Goal: Task Accomplishment & Management: Use online tool/utility

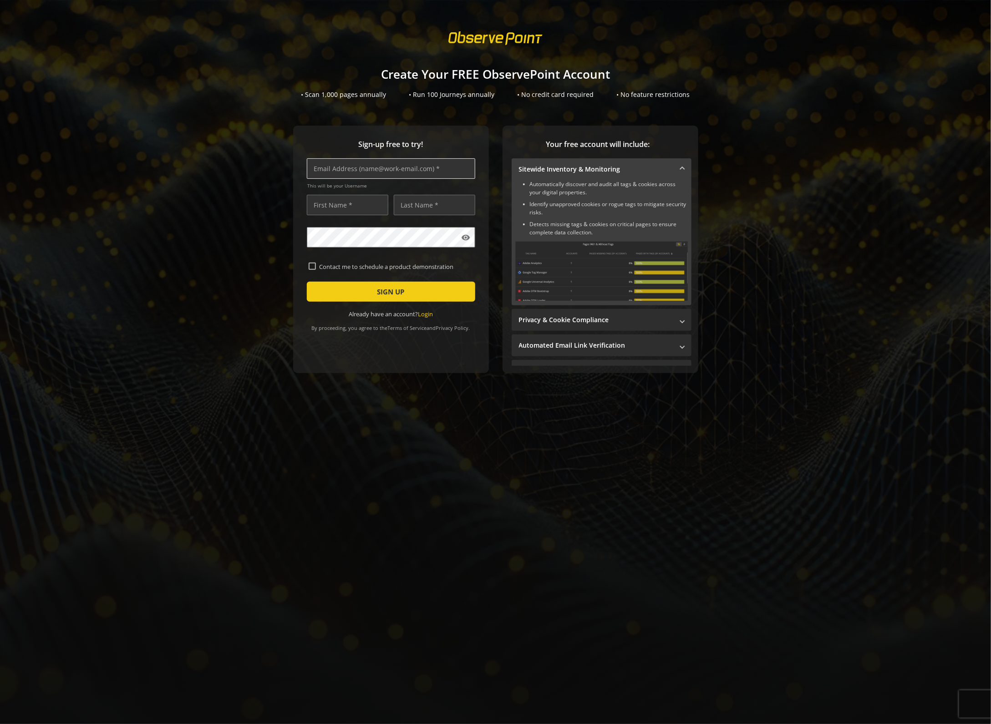
click at [369, 172] on input "text" at bounding box center [391, 168] width 168 height 20
type input "[PERSON_NAME][EMAIL_ADDRESS][PERSON_NAME][PERSON_NAME][DOMAIN_NAME]"
type input "[PERSON_NAME]"
click at [226, 251] on div "Sign-up free to try! [PERSON_NAME][EMAIL_ADDRESS][PERSON_NAME][PERSON_NAME][DOM…" at bounding box center [495, 268] width 969 height 284
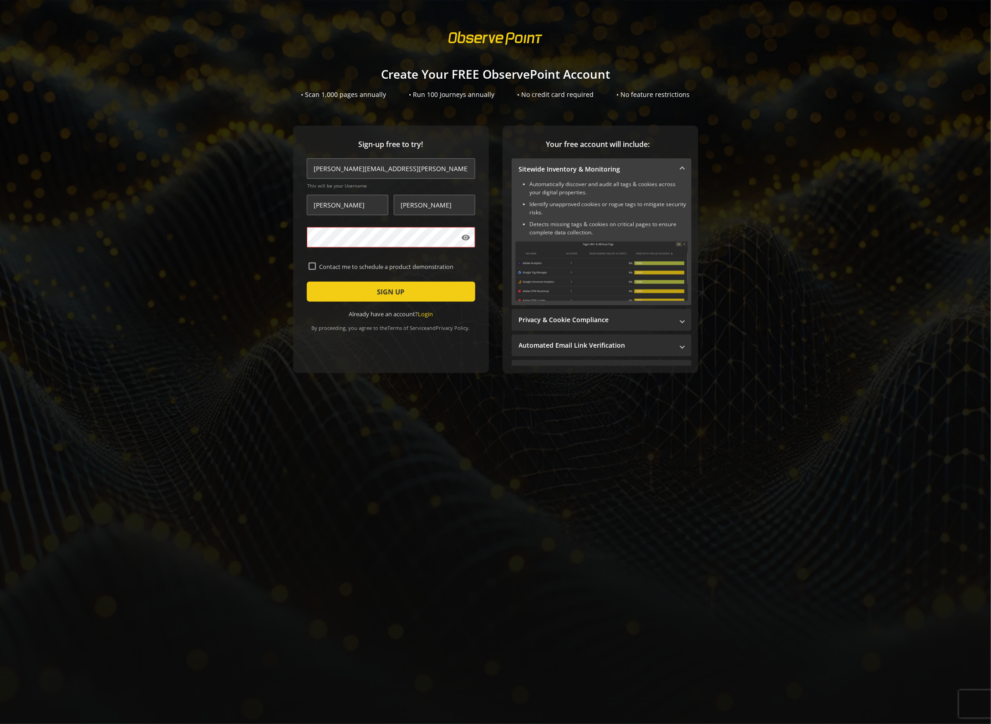
click at [279, 239] on div "Sign-up free to try! [PERSON_NAME][EMAIL_ADDRESS][PERSON_NAME][PERSON_NAME][DOM…" at bounding box center [495, 268] width 969 height 284
click at [381, 289] on span "SIGN UP" at bounding box center [390, 292] width 27 height 16
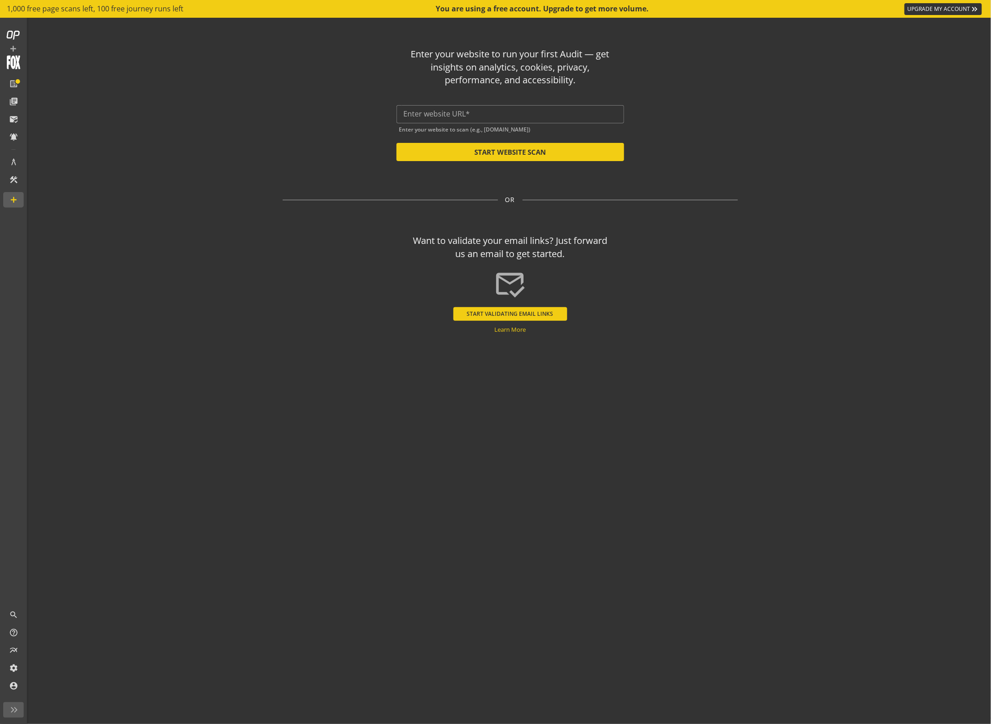
click at [459, 123] on div "Enter your website to scan (e.g., [DOMAIN_NAME])" at bounding box center [511, 128] width 228 height 10
click at [466, 118] on div at bounding box center [510, 114] width 213 height 18
click at [473, 117] on input "text" at bounding box center [510, 114] width 213 height 9
click at [799, 236] on op-start "Enter your website to run your first Audit — get insights on analytics, cookies…" at bounding box center [510, 371] width 962 height 707
click at [529, 256] on div "Want to validate your email links? Just forward us an email to get started." at bounding box center [510, 247] width 203 height 26
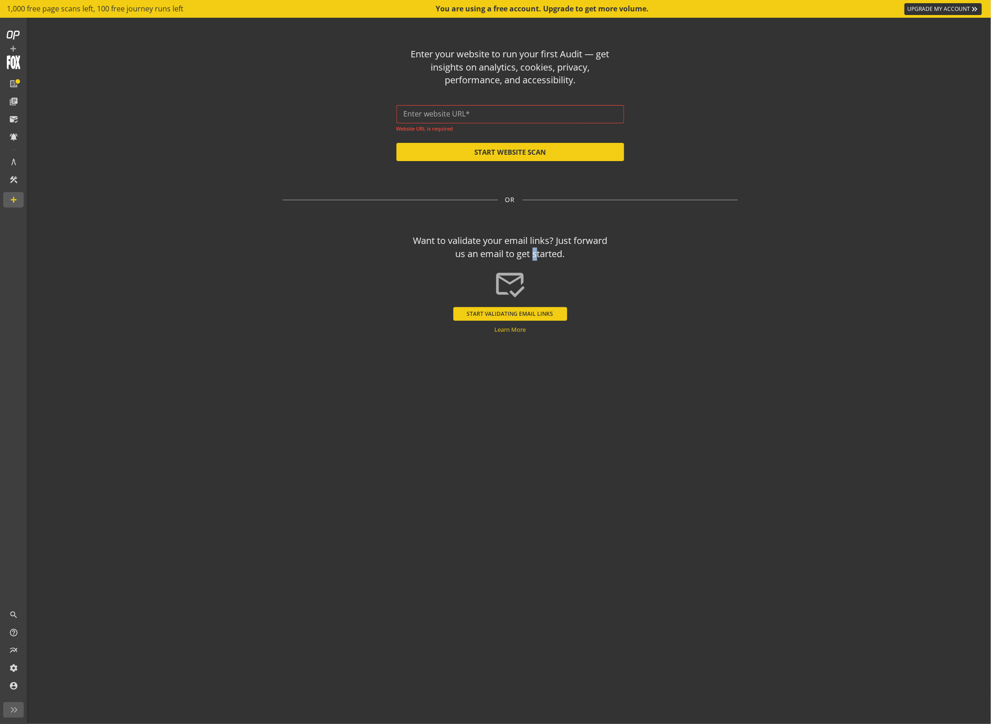
click at [529, 256] on div "Want to validate your email links? Just forward us an email to get started." at bounding box center [510, 247] width 203 height 26
click at [590, 257] on div "Want to validate your email links? Just forward us an email to get started." at bounding box center [510, 247] width 203 height 26
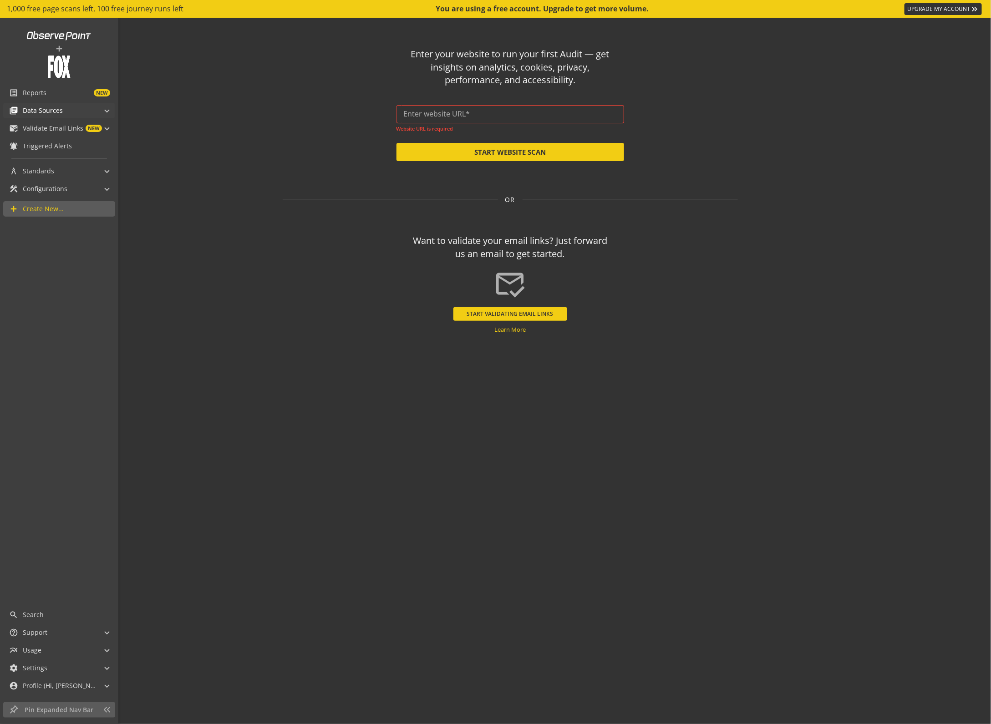
click at [34, 107] on span "Data Sources" at bounding box center [43, 110] width 40 height 9
click at [44, 91] on span "Reports" at bounding box center [35, 92] width 24 height 9
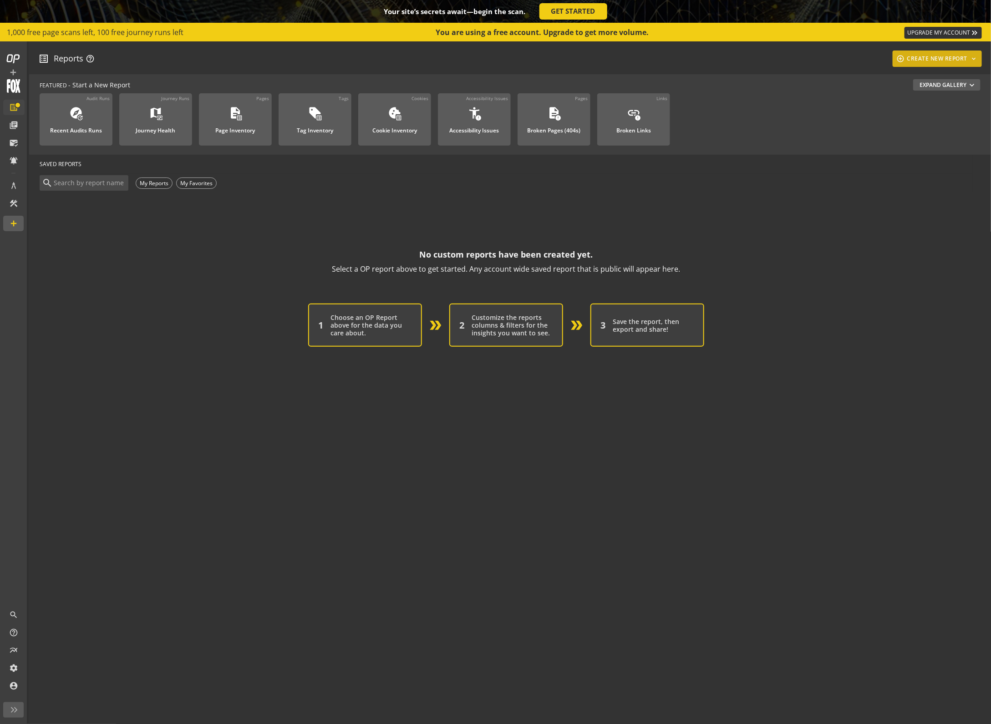
click at [933, 59] on div "add_circle_outline CREATE NEW REPORT keyboard_arrow_down" at bounding box center [937, 59] width 82 height 16
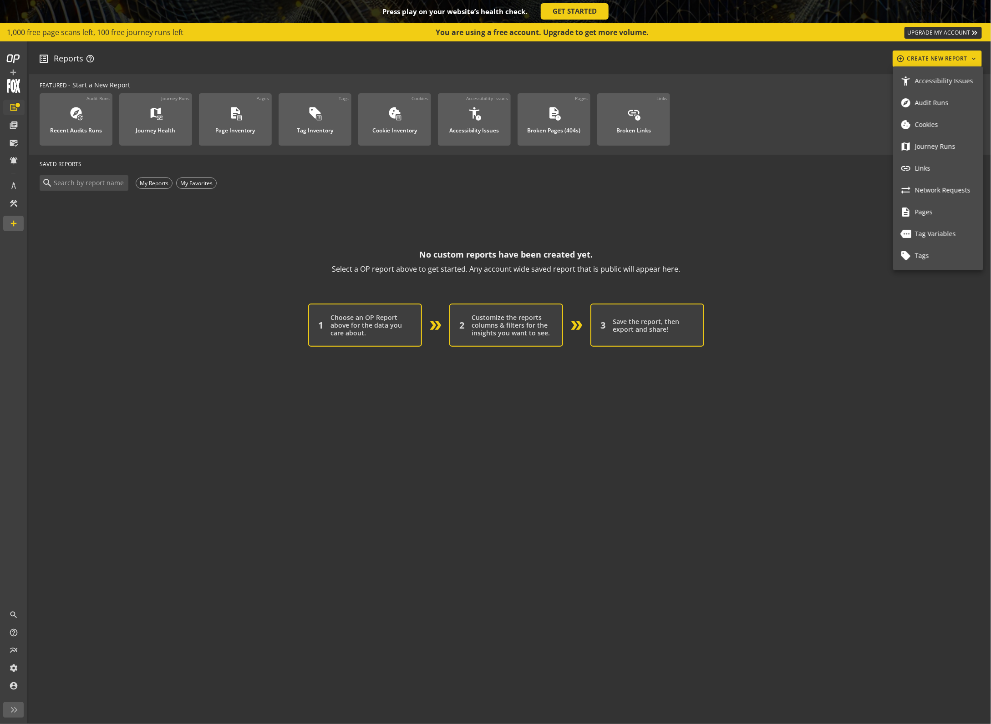
click at [809, 173] on div at bounding box center [495, 362] width 991 height 724
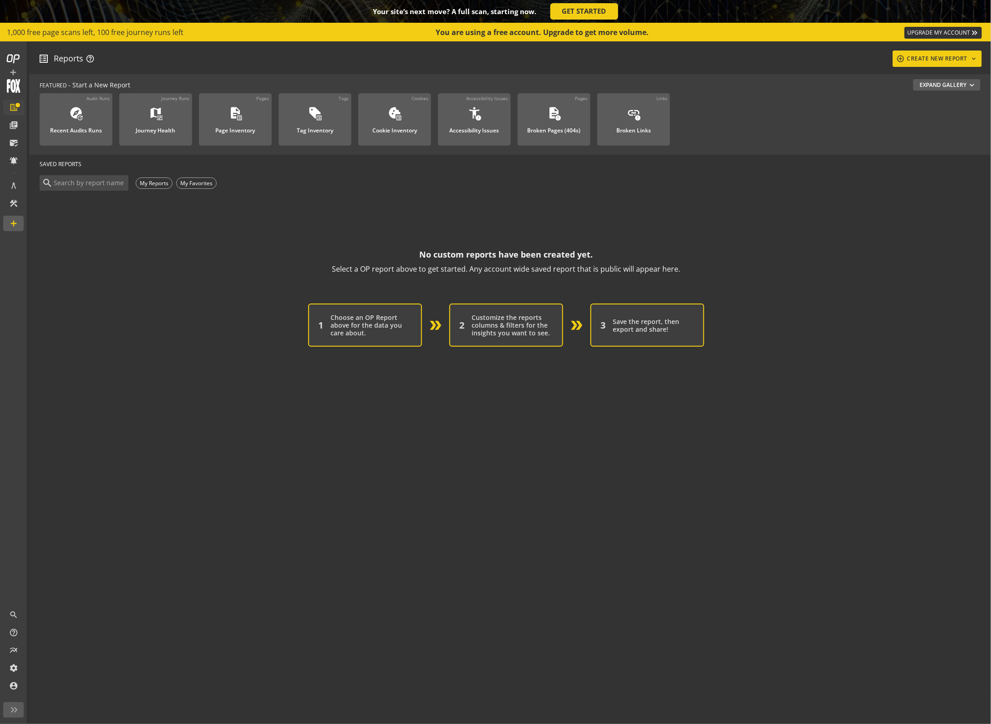
click at [717, 272] on div "No custom reports have been created yet. Select a OP report above to get starte…" at bounding box center [506, 261] width 933 height 29
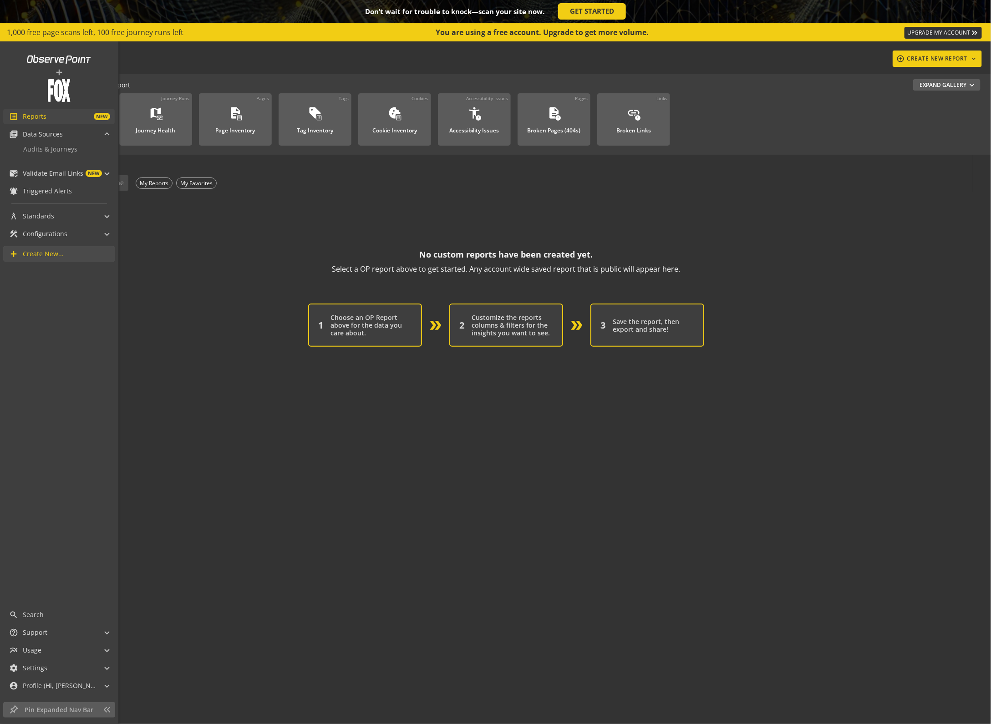
click at [46, 250] on span "Create New..." at bounding box center [43, 253] width 41 height 9
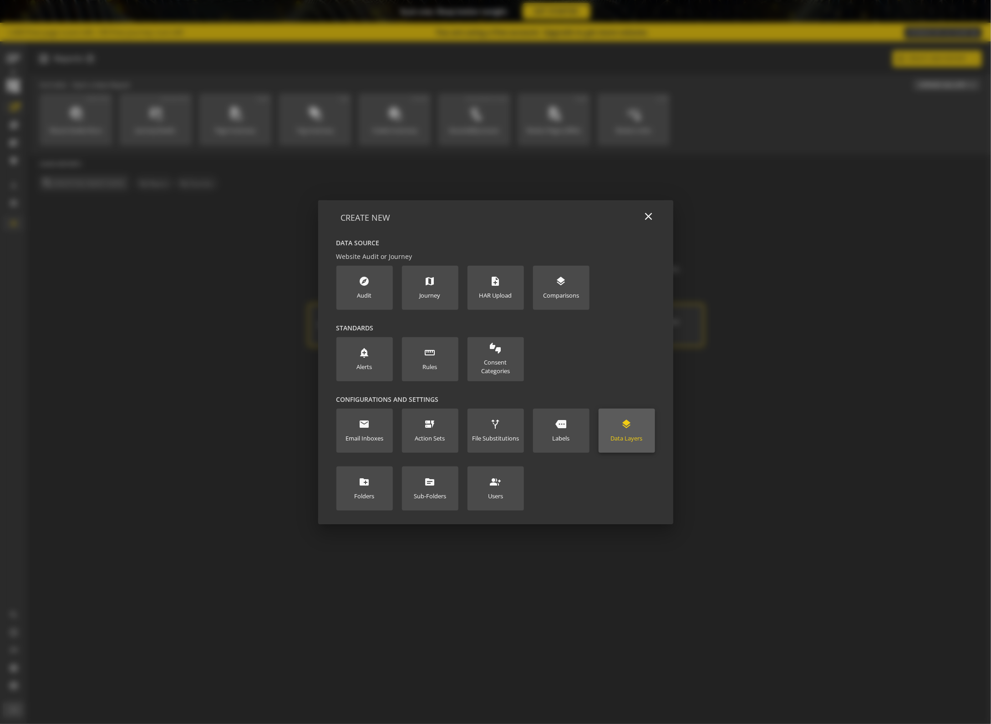
click at [616, 427] on div "layers Data Layers" at bounding box center [627, 431] width 32 height 24
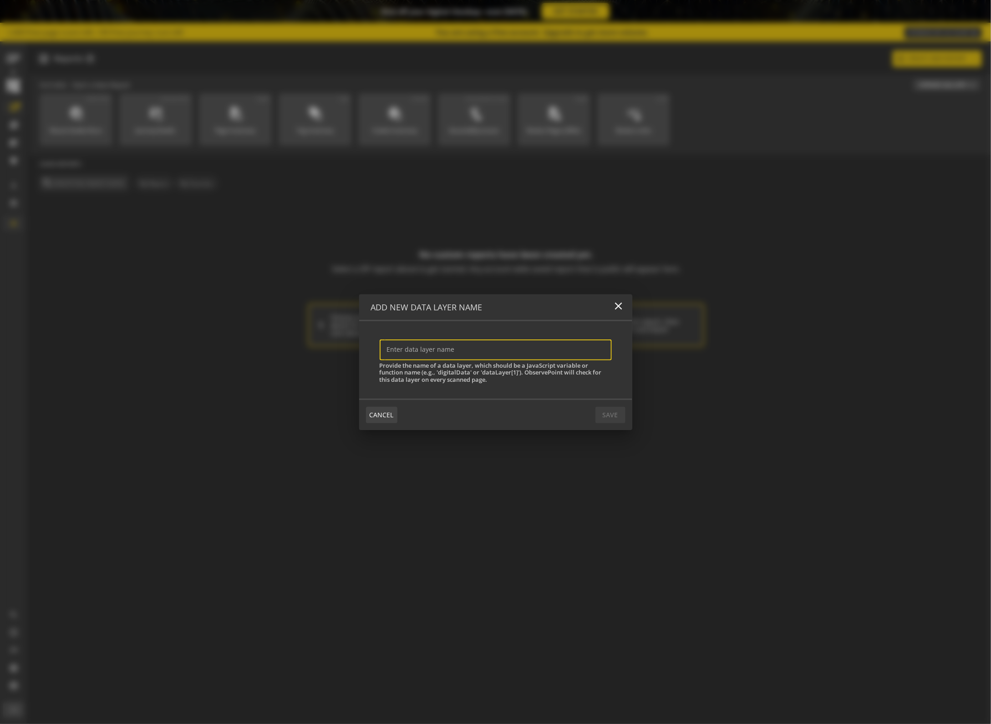
click at [375, 411] on span "CANCEL" at bounding box center [382, 415] width 24 height 16
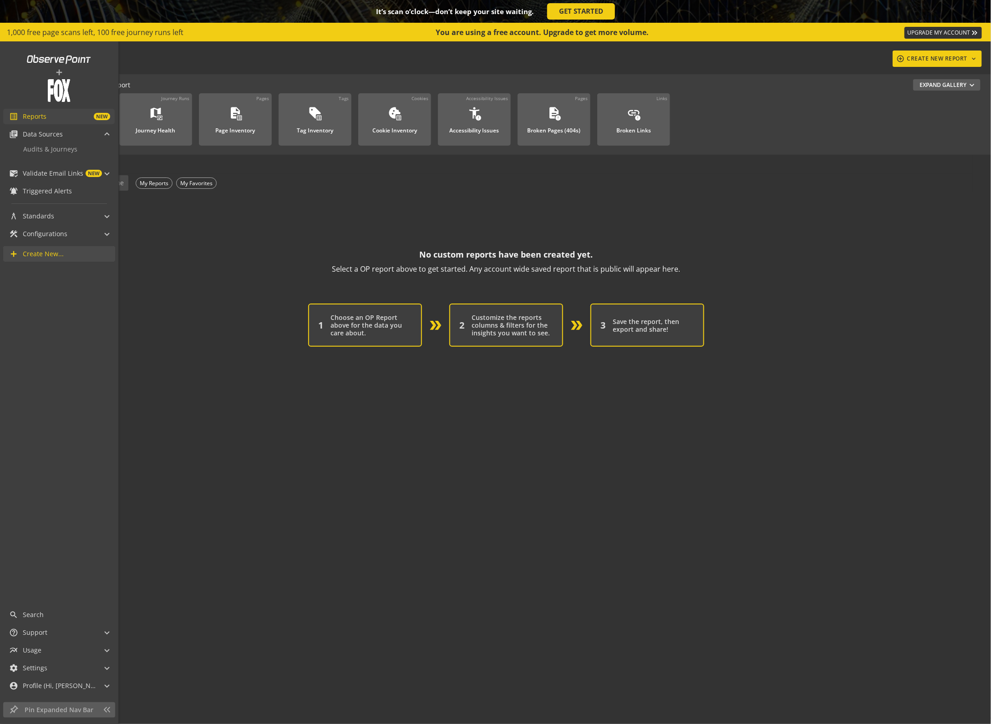
click at [58, 251] on span "Create New..." at bounding box center [43, 253] width 41 height 9
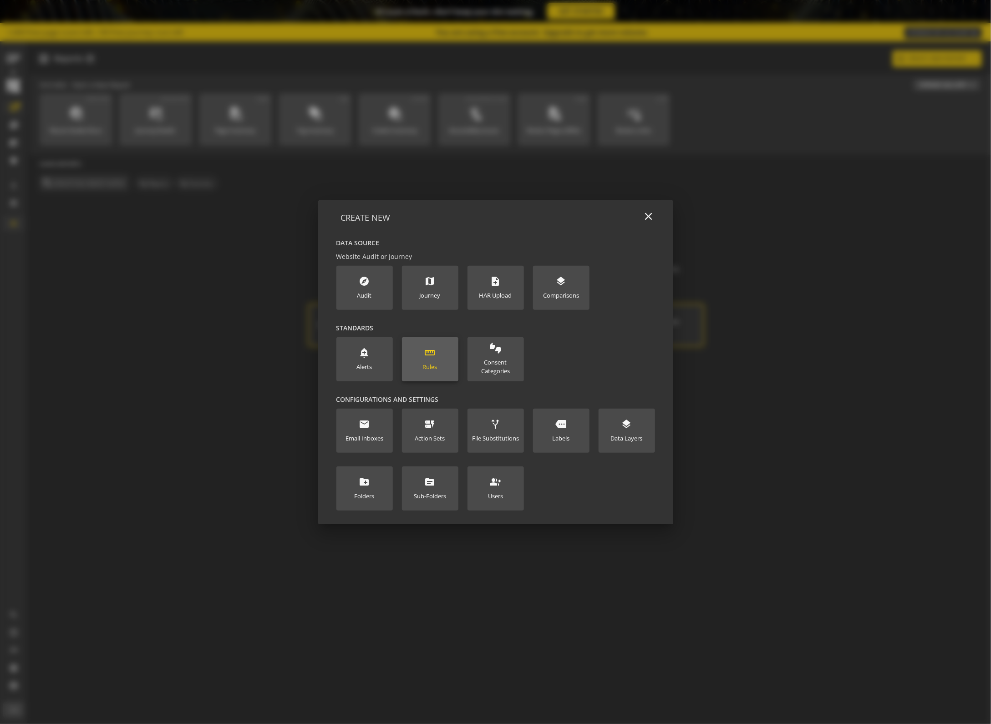
click at [418, 359] on new-data-option "straighten Rules" at bounding box center [430, 359] width 56 height 44
click at [436, 367] on div "Rules" at bounding box center [430, 367] width 15 height 9
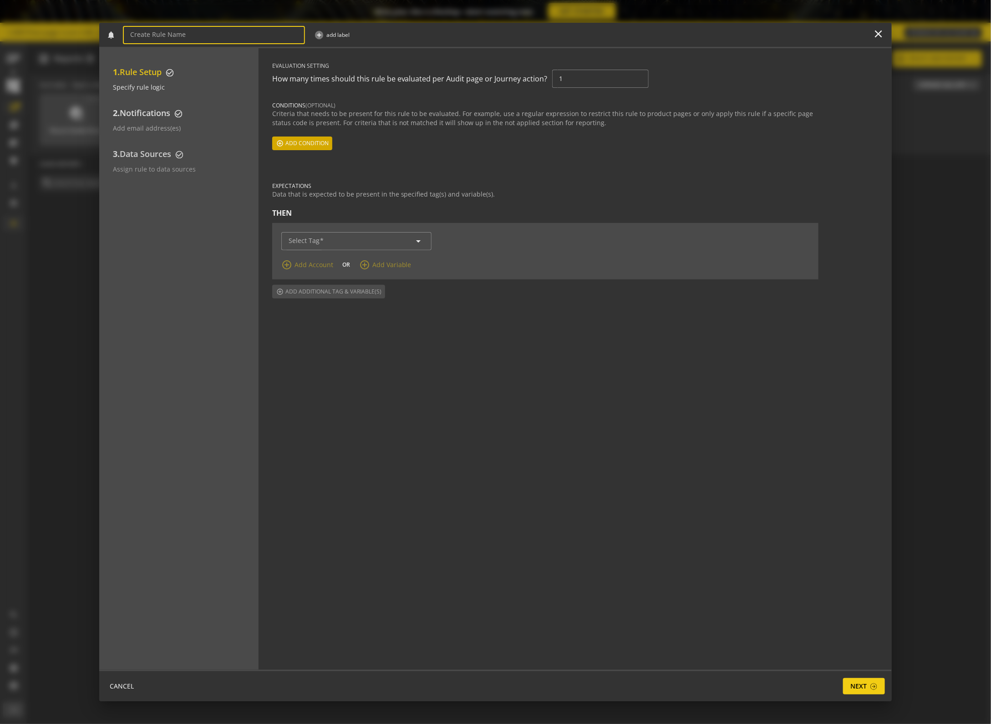
click at [314, 142] on span "Add condition" at bounding box center [306, 143] width 43 height 16
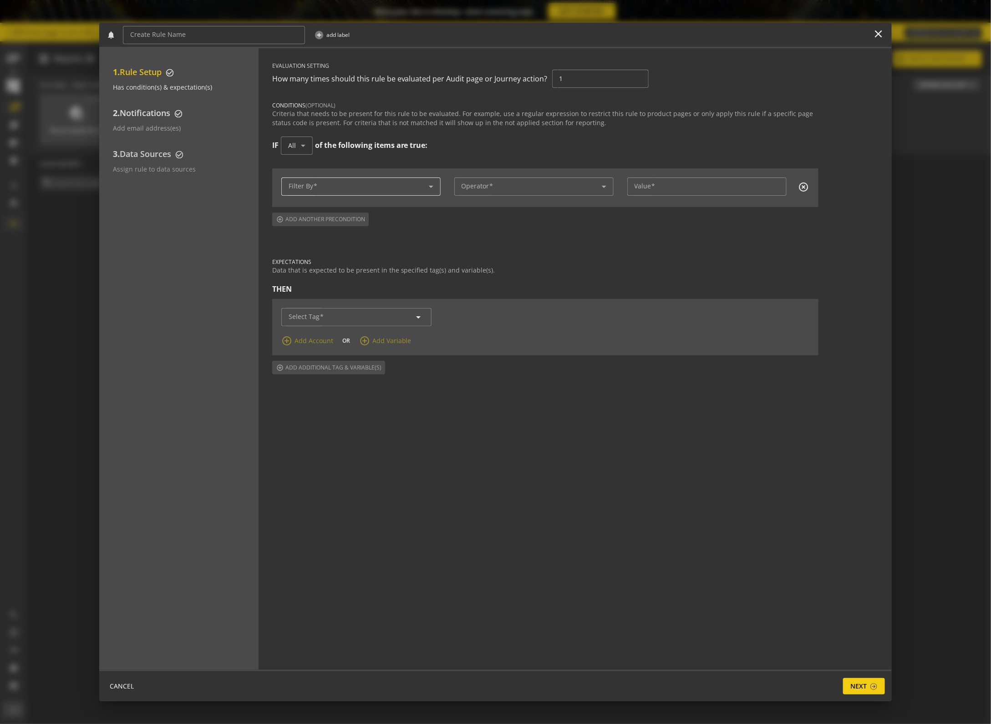
click at [314, 180] on div at bounding box center [361, 187] width 145 height 18
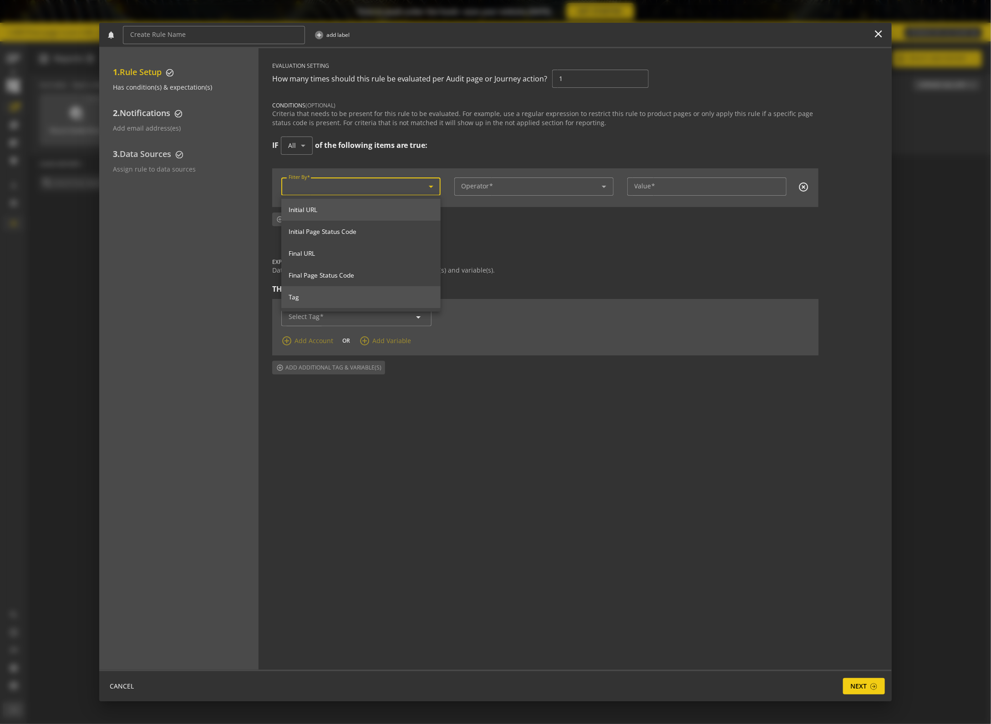
click at [352, 292] on mat-option "Tag" at bounding box center [360, 297] width 159 height 22
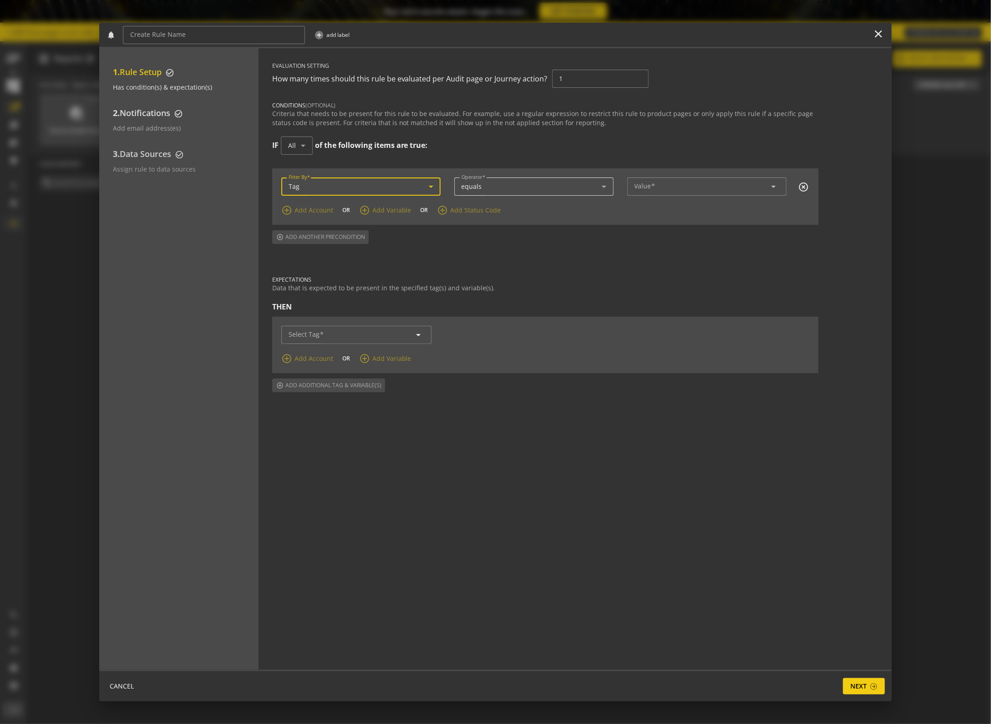
click at [522, 188] on div "equals" at bounding box center [532, 187] width 140 height 8
click at [752, 178] on div at bounding box center [495, 362] width 991 height 724
click at [718, 190] on div "arrow_drop_down" at bounding box center [707, 187] width 145 height 18
click at [723, 185] on input "Value" at bounding box center [707, 187] width 145 height 8
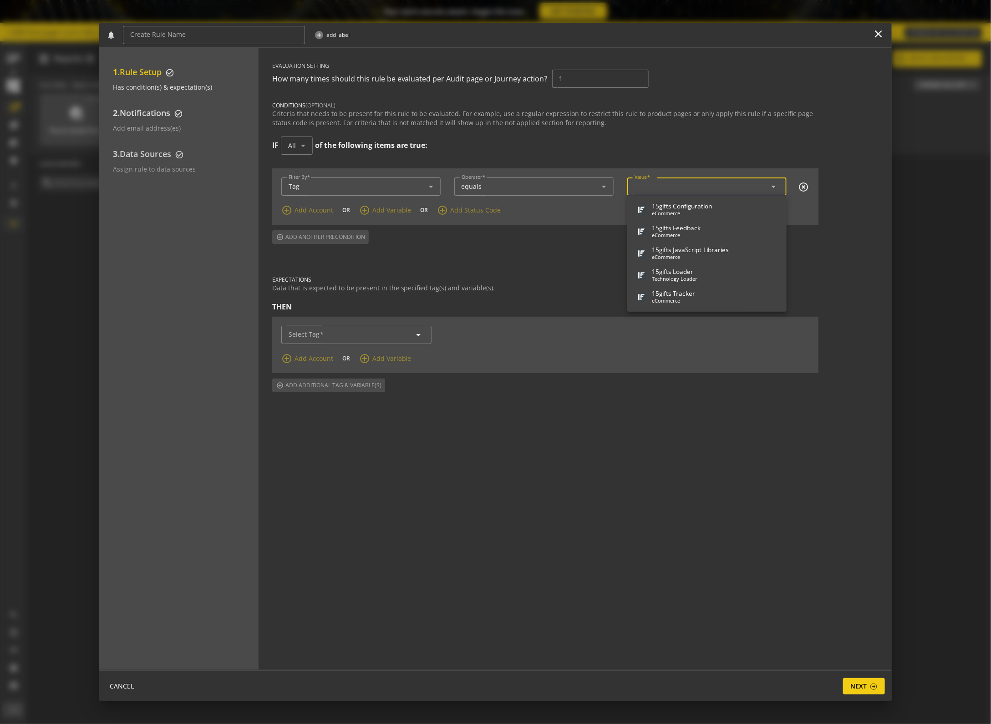
click at [749, 189] on input "Value" at bounding box center [707, 187] width 145 height 8
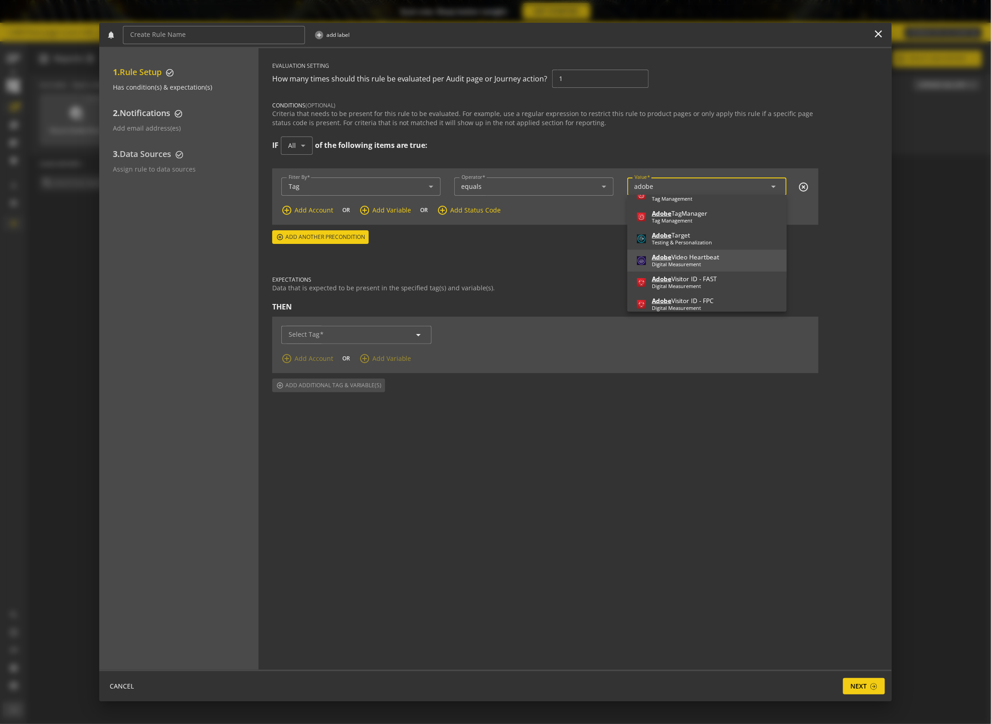
scroll to position [502, 0]
click at [723, 255] on span "Adobe Video Heartbeat Digital Measurement" at bounding box center [707, 253] width 145 height 19
type input "Adobe Video Heartbeat"
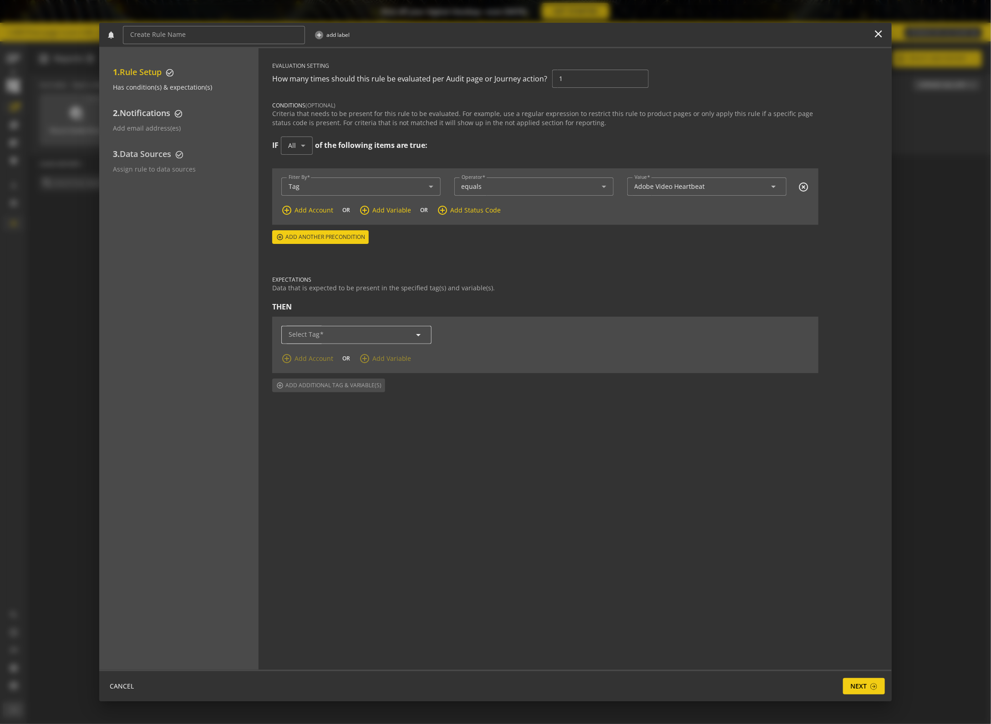
click at [353, 328] on div "arrow_drop_down" at bounding box center [357, 335] width 136 height 18
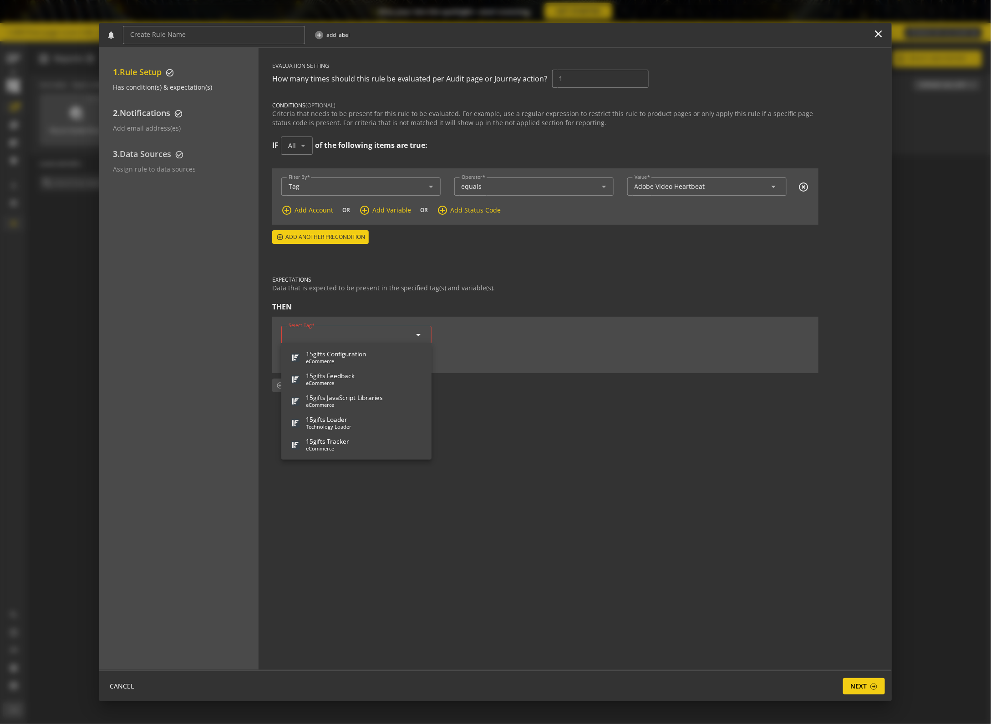
click at [386, 286] on div "Data that is expected to be present in the specified tag(s) and variable(s)." at bounding box center [545, 288] width 546 height 9
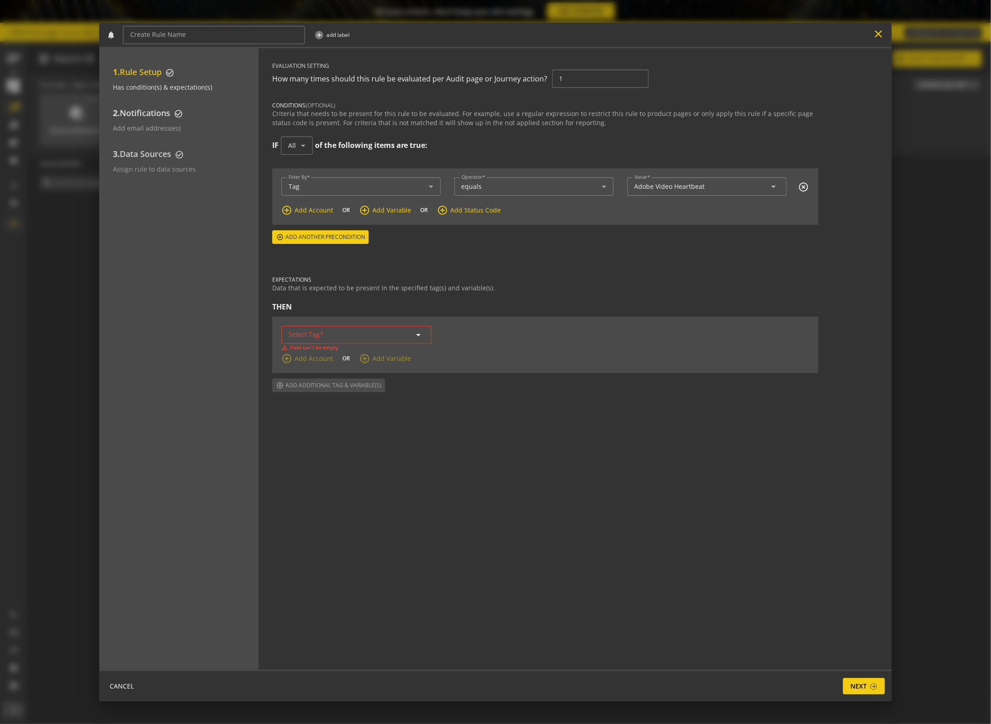
click at [875, 38] on mat-icon "close" at bounding box center [878, 34] width 12 height 12
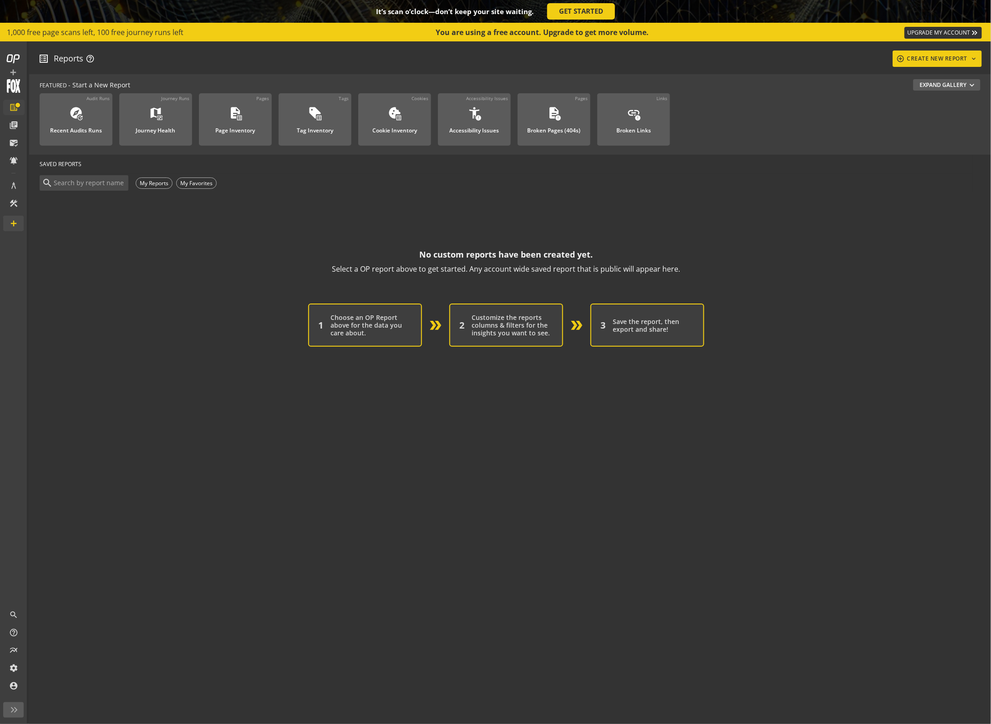
click at [540, 208] on op-account-reports-saved-reports-zero-state "No custom reports have been created yet. Select a OP report above to get starte…" at bounding box center [506, 270] width 933 height 154
click at [948, 84] on button "Expand Gallery expand_more" at bounding box center [946, 84] width 67 height 11
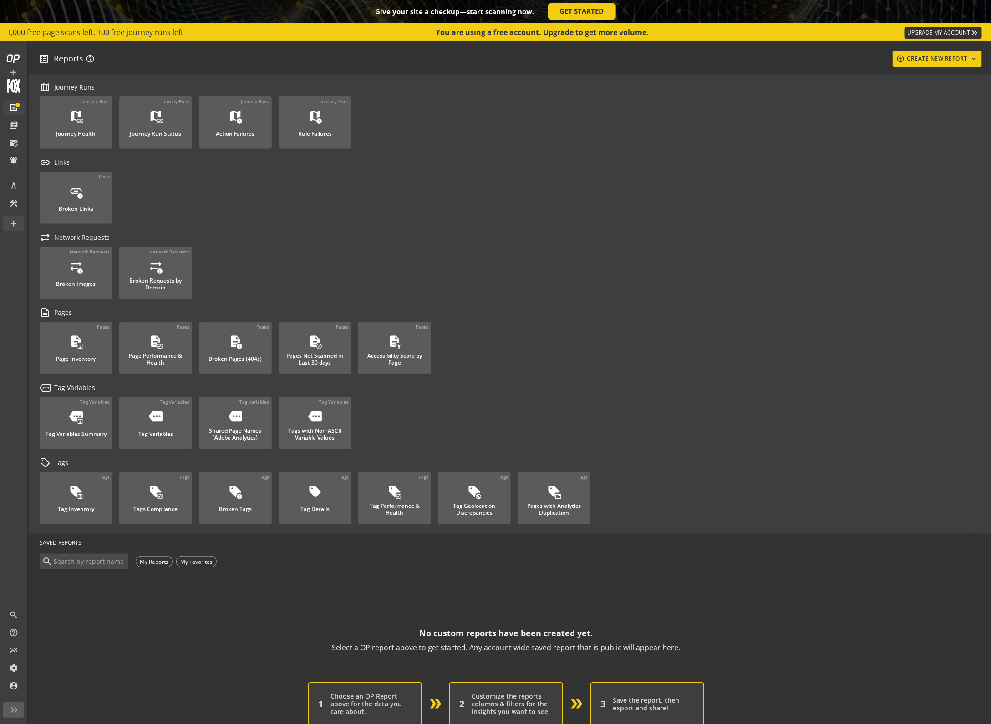
scroll to position [324, 0]
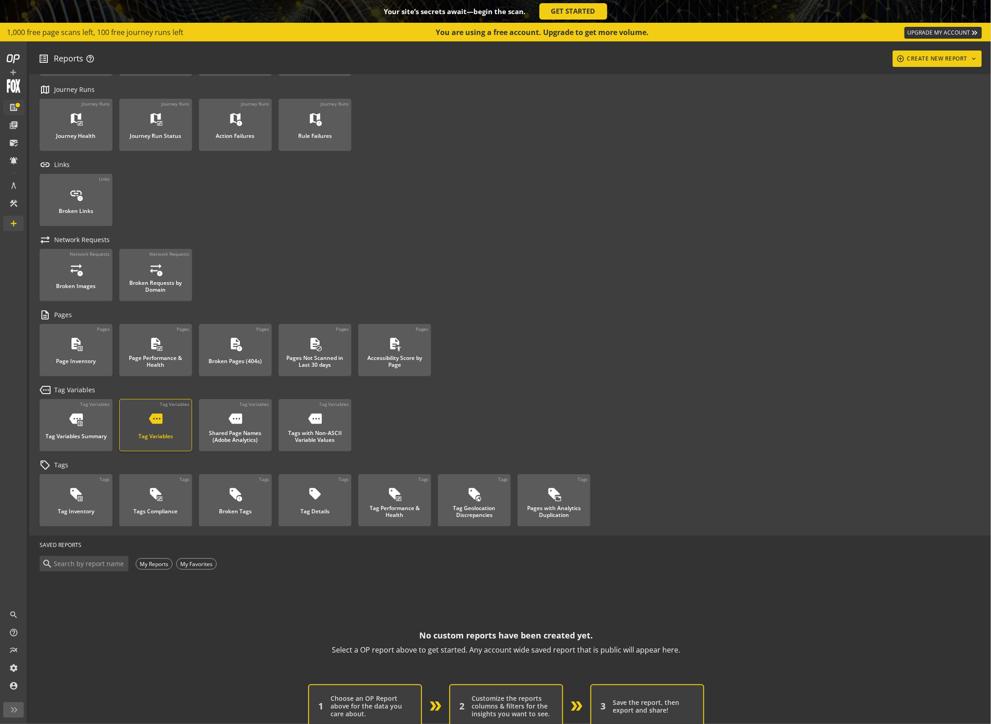
click at [143, 432] on div "Tag Variables" at bounding box center [155, 434] width 35 height 12
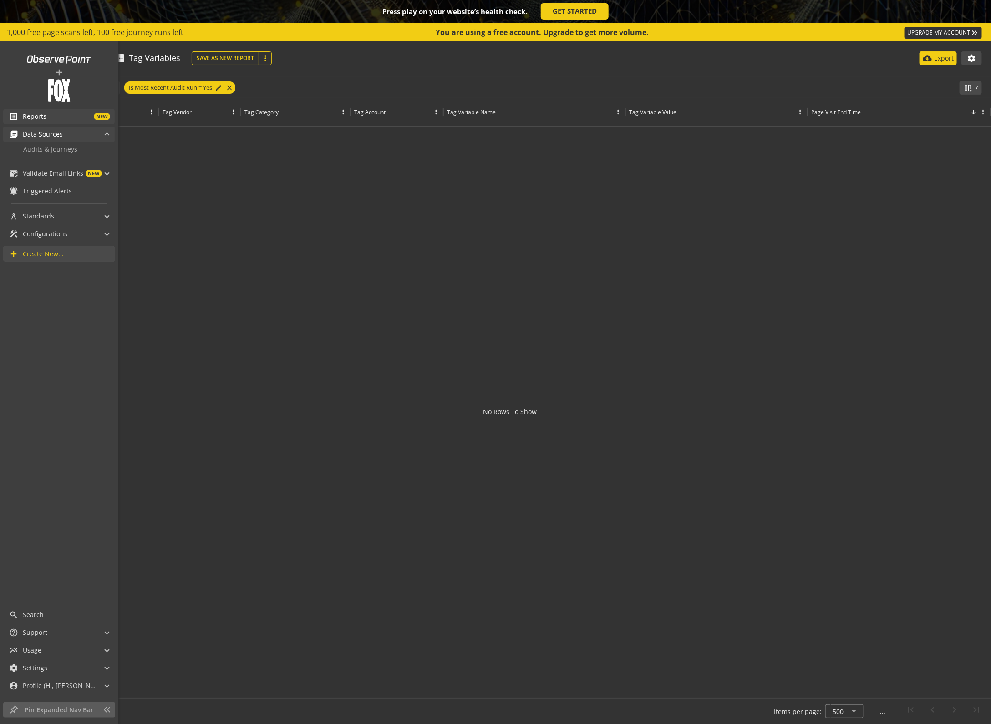
click at [48, 136] on span "Data Sources" at bounding box center [43, 134] width 40 height 9
click at [47, 138] on span "Data Sources" at bounding box center [43, 134] width 40 height 9
click at [52, 258] on span "Create New..." at bounding box center [43, 253] width 41 height 9
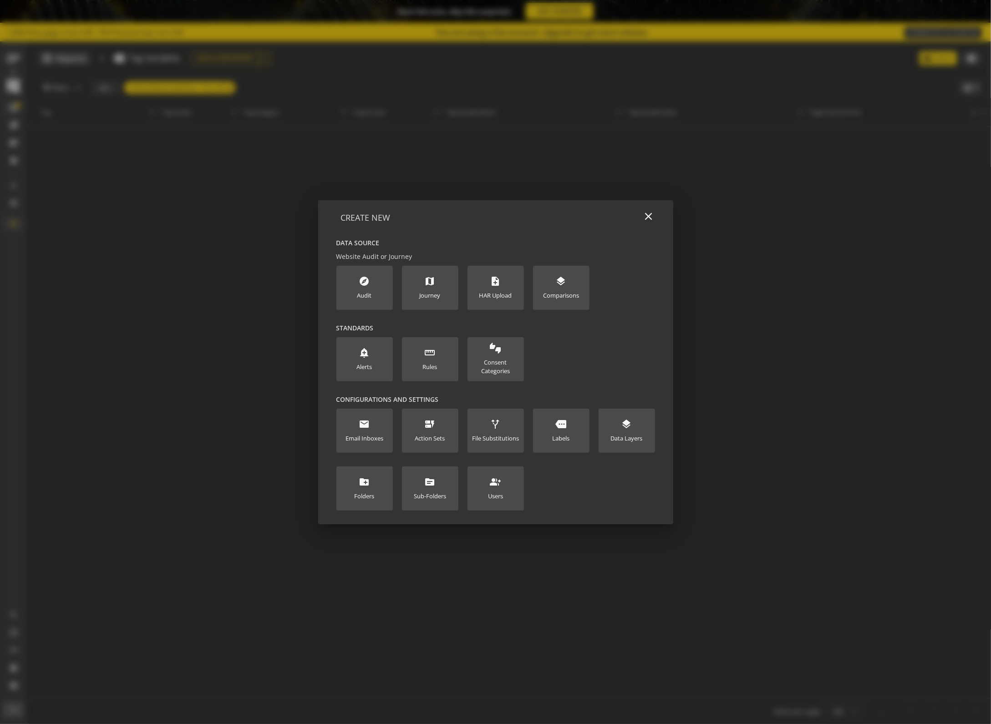
click at [330, 283] on div "Data Source Website Audit or Journey explore Audit map Journey note_add HAR Upl…" at bounding box center [495, 378] width 355 height 293
click at [355, 280] on new-data-option "explore Audit" at bounding box center [364, 288] width 56 height 44
click at [366, 287] on div "explore Audit" at bounding box center [364, 288] width 15 height 24
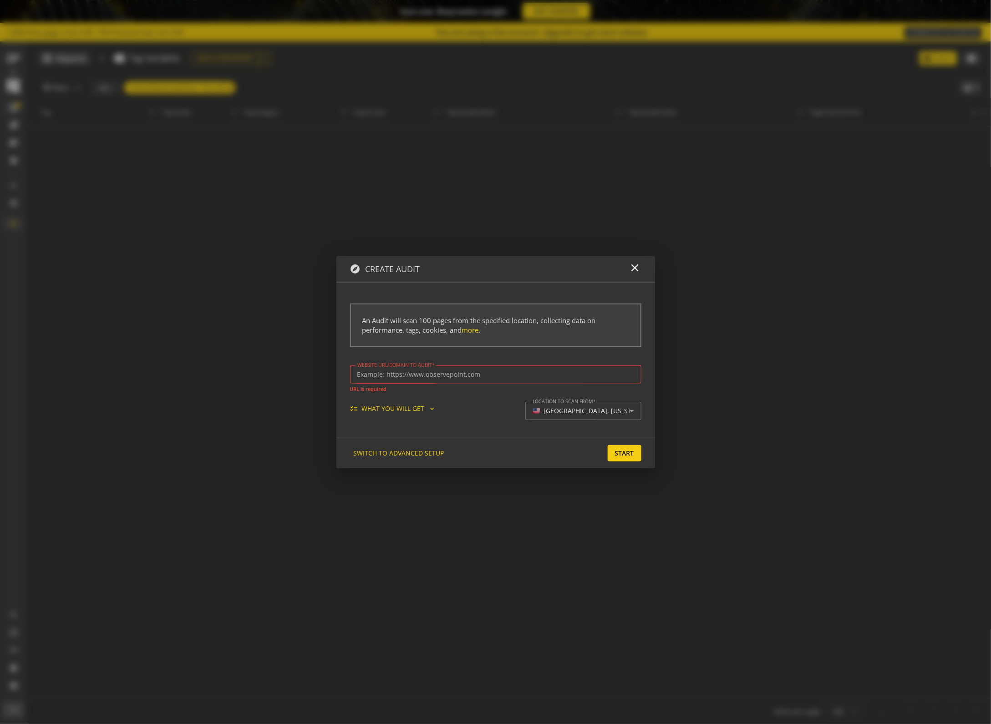
click at [422, 407] on div "checklist WHAT YOU WILL GET expand_more" at bounding box center [397, 408] width 94 height 9
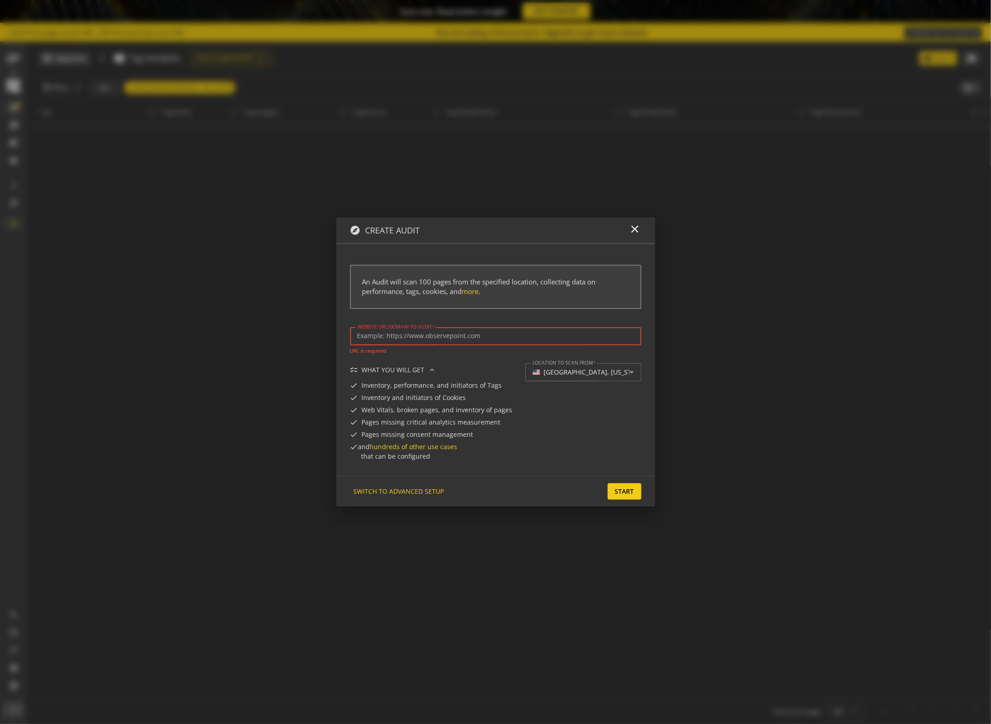
click at [438, 336] on input "Website url/domain to Audit" at bounding box center [495, 336] width 277 height 8
type input "[URL][DOMAIN_NAME]"
click at [632, 495] on span "Start" at bounding box center [624, 491] width 19 height 16
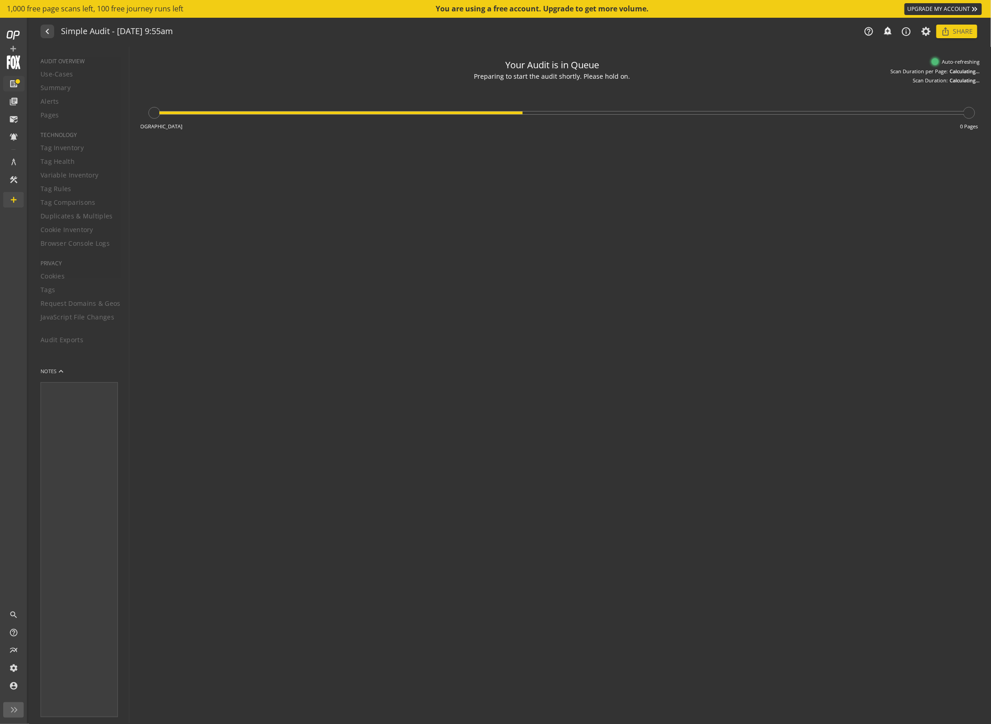
type textarea "Notes can include: -a description of what this audit is validating -changes in …"
